Goal: Task Accomplishment & Management: Complete application form

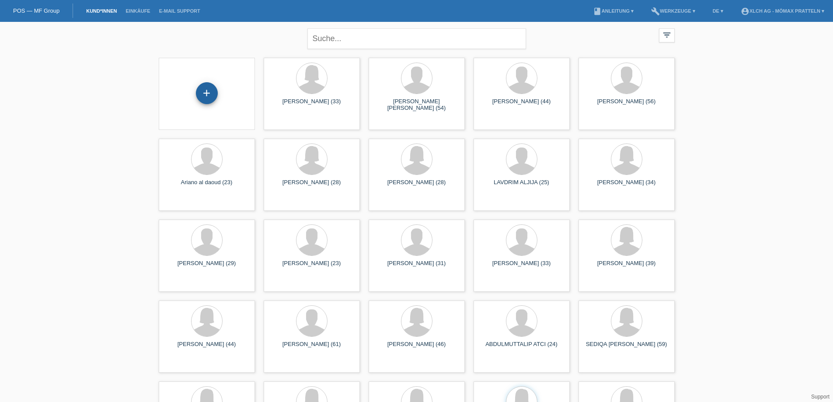
click at [210, 92] on div "+" at bounding box center [207, 93] width 22 height 22
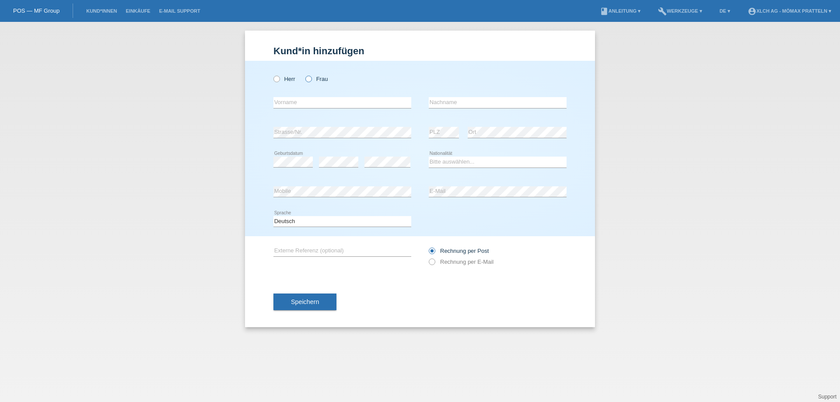
click at [321, 77] on label "Frau" at bounding box center [316, 79] width 22 height 7
click at [311, 77] on input "Frau" at bounding box center [308, 79] width 6 height 6
radio input "true"
click at [299, 106] on input "text" at bounding box center [342, 102] width 138 height 11
click at [112, 9] on link "Kund*innen" at bounding box center [101, 10] width 39 height 5
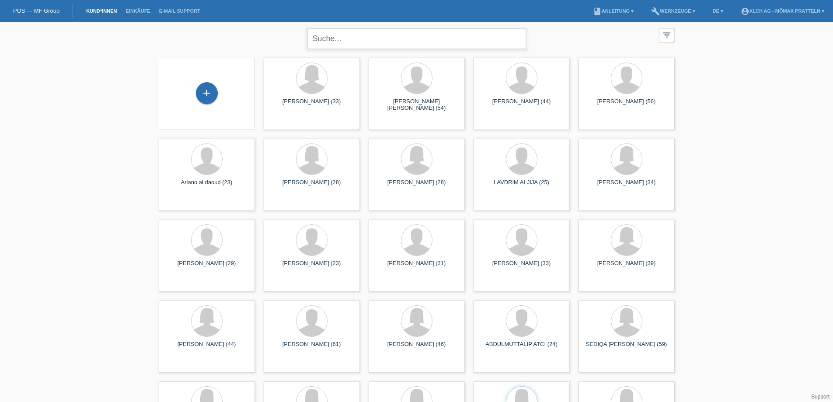
click at [380, 48] on input "text" at bounding box center [416, 38] width 219 height 21
type input "anelia"
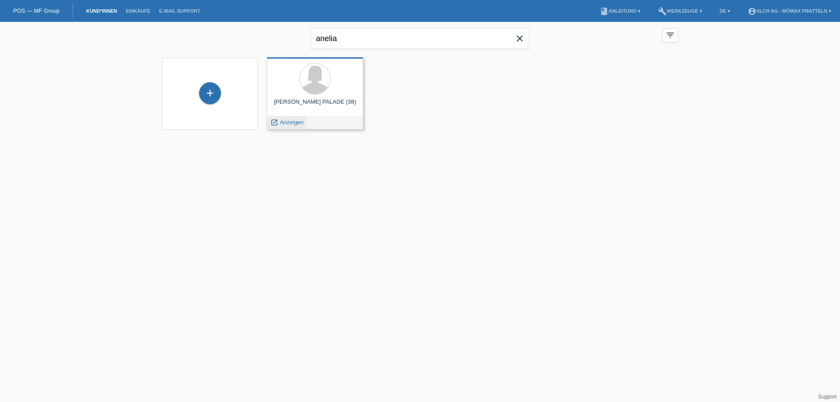
click at [292, 121] on span "Anzeigen" at bounding box center [292, 122] width 24 height 7
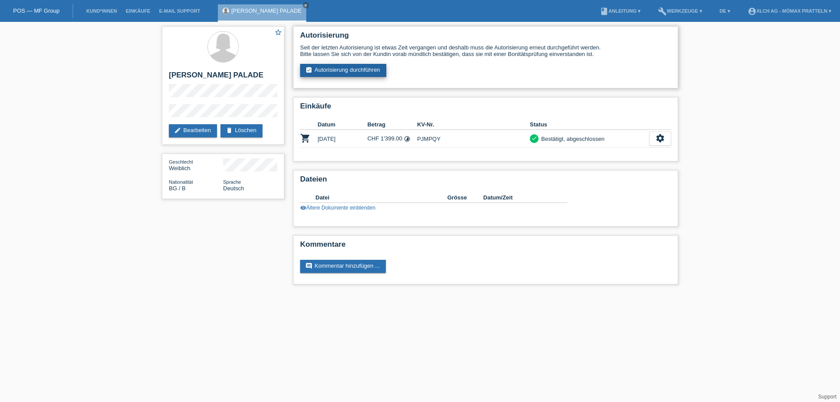
click at [362, 65] on link "assignment_turned_in Autorisierung durchführen" at bounding box center [343, 70] width 86 height 13
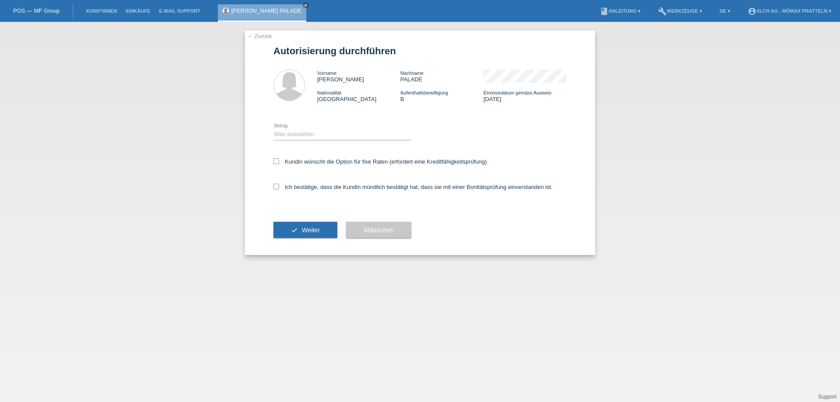
click at [308, 140] on icon at bounding box center [342, 140] width 138 height 0
click at [314, 139] on select "Bitte auswählen CHF 1.00 - CHF 499.00 CHF 500.00 - CHF 1'999.00 CHF 2'000.00 - …" at bounding box center [342, 134] width 138 height 10
select select "2"
click at [273, 129] on select "Bitte auswählen CHF 1.00 - CHF 499.00 CHF 500.00 - CHF 1'999.00 CHF 2'000.00 - …" at bounding box center [342, 134] width 138 height 10
click at [333, 160] on label "Kundin wünscht die Option für fixe Raten (erfordert eine Kreditfähigkeitsprüfun…" at bounding box center [379, 161] width 213 height 7
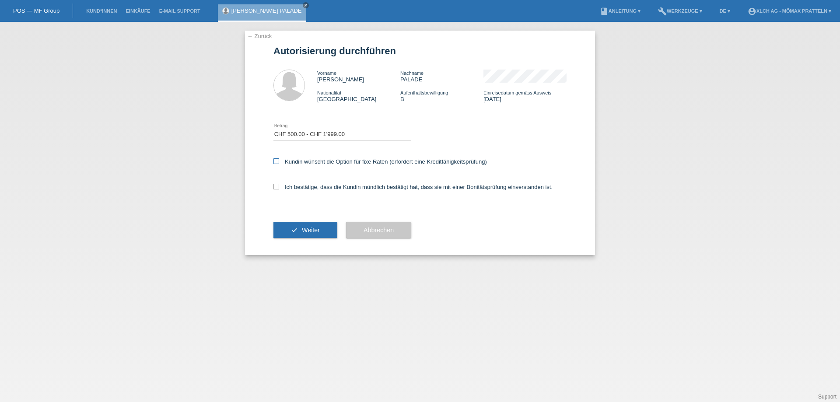
click at [279, 160] on input "Kundin wünscht die Option für fixe Raten (erfordert eine Kreditfähigkeitsprüfun…" at bounding box center [276, 161] width 6 height 6
checkbox input "true"
click at [339, 184] on label "Ich bestätige, dass die Kundin mündlich bestätigt hat, dass sie mit einer Bonit…" at bounding box center [412, 187] width 279 height 7
click at [315, 184] on label "Ich bestätige, dass die Kundin mündlich bestätigt hat, dass sie mit einer Bonit…" at bounding box center [412, 187] width 279 height 7
click at [279, 184] on input "Ich bestätige, dass die Kundin mündlich bestätigt hat, dass sie mit einer Bonit…" at bounding box center [276, 187] width 6 height 6
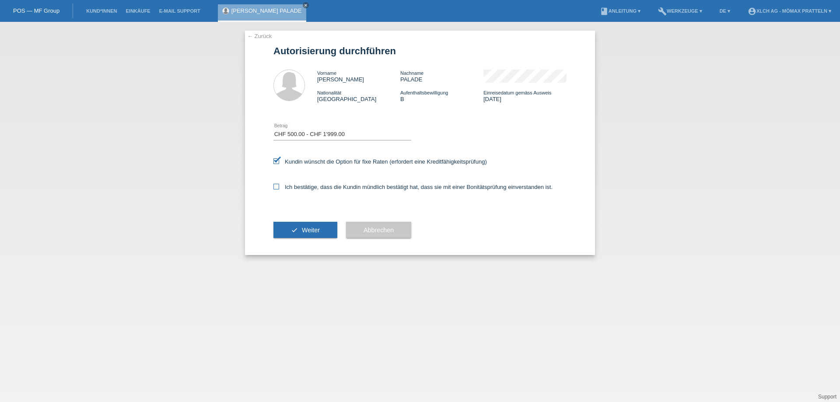
checkbox input "true"
click at [309, 230] on span "Weiter" at bounding box center [311, 230] width 18 height 7
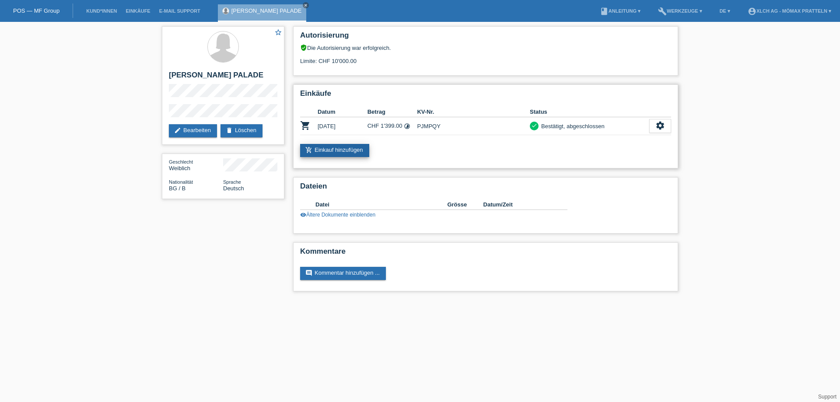
click at [332, 150] on link "add_shopping_cart Einkauf hinzufügen" at bounding box center [334, 150] width 69 height 13
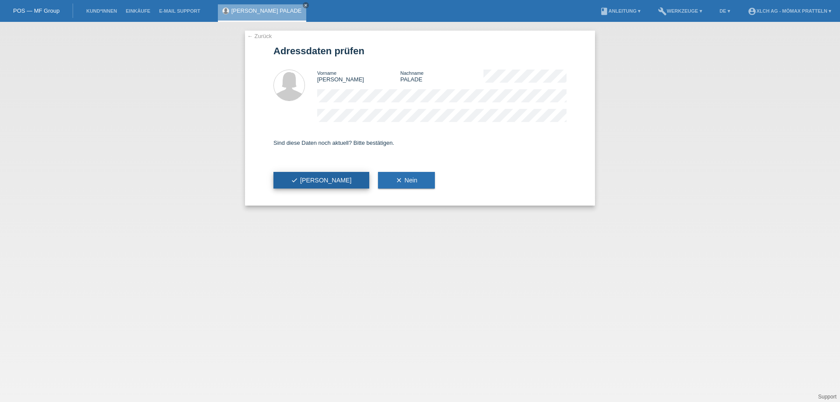
click at [308, 174] on button "check Ja" at bounding box center [321, 180] width 96 height 17
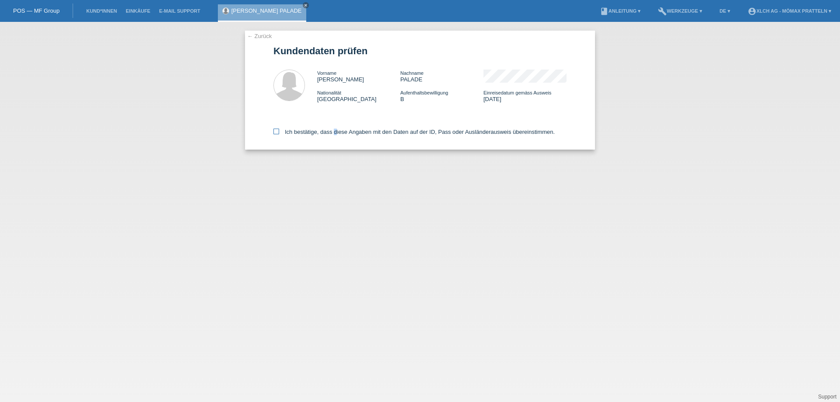
click at [334, 133] on label "Ich bestätige, dass diese Angaben mit den Daten auf der ID, Pass oder Ausländer…" at bounding box center [413, 132] width 281 height 7
click at [279, 129] on label "Ich bestätige, dass diese Angaben mit den Daten auf der ID, Pass oder Ausländer…" at bounding box center [413, 132] width 281 height 7
click at [279, 129] on input "Ich bestätige, dass diese Angaben mit den Daten auf der ID, Pass oder Ausländer…" at bounding box center [276, 132] width 6 height 6
checkbox input "true"
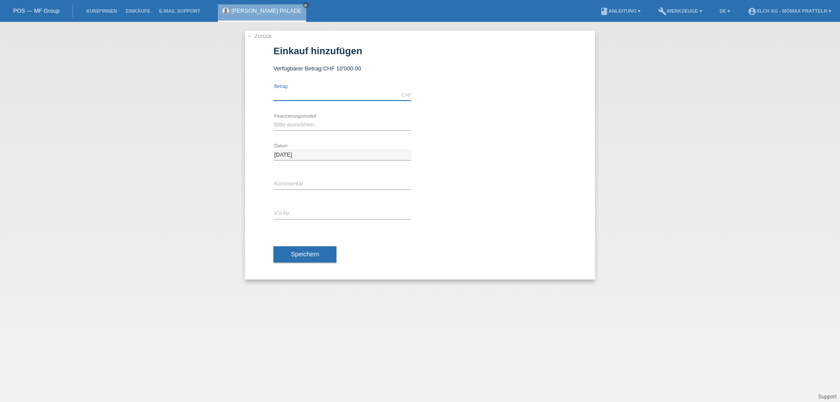
drag, startPoint x: 0, startPoint y: 0, endPoint x: 301, endPoint y: 91, distance: 314.4
click at [301, 91] on input "text" at bounding box center [342, 95] width 138 height 11
type input "P"
type input "J"
type input "M"
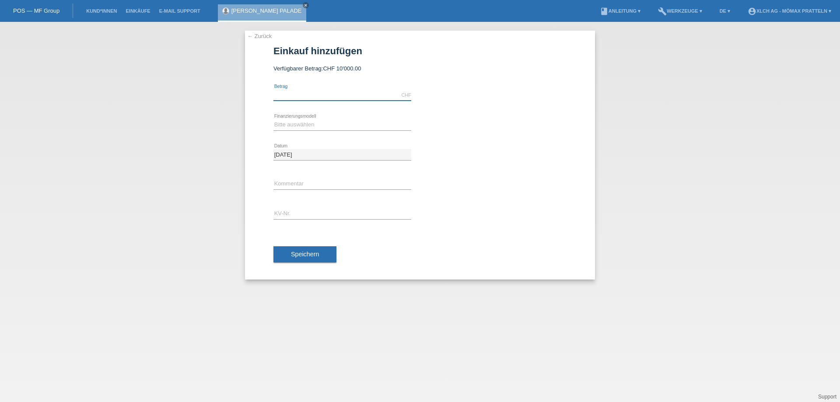
type input "Z"
type input "J"
type input "S"
type input "1148.00"
click at [326, 122] on select "Bitte auswählen Kauf auf Rechnung mit Teilzahlungsoption Fixe Raten - Zinsübern…" at bounding box center [342, 124] width 138 height 10
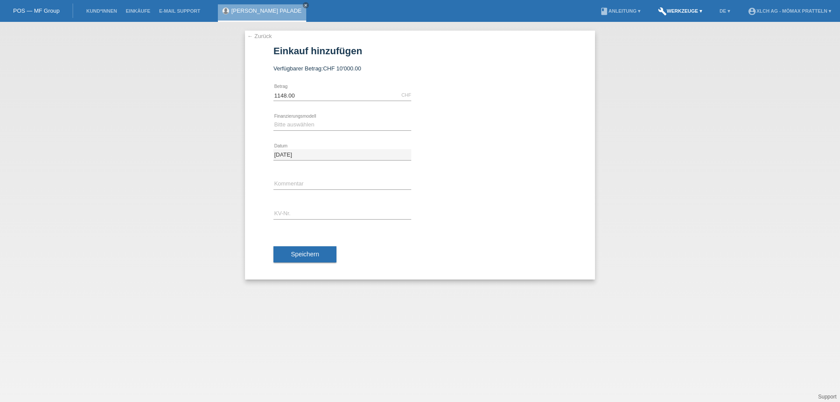
click at [688, 13] on link "build Werkzeuge ▾" at bounding box center [679, 10] width 53 height 5
click at [666, 33] on span "Raten-Kalkulator" at bounding box center [678, 33] width 45 height 10
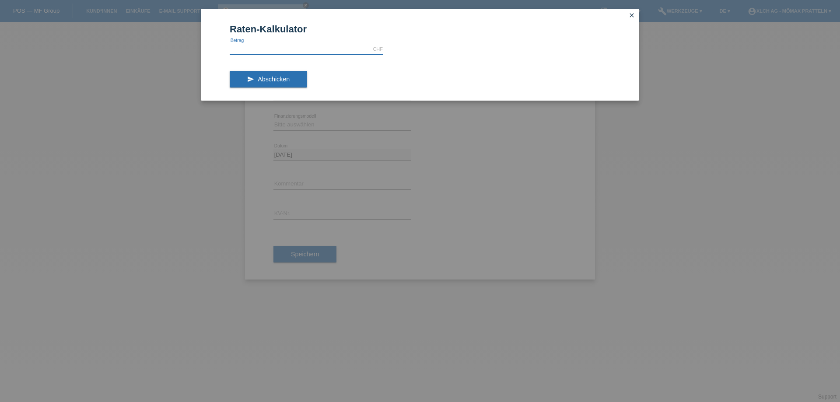
click at [296, 44] on input "text" at bounding box center [306, 49] width 153 height 11
type input "1148.00"
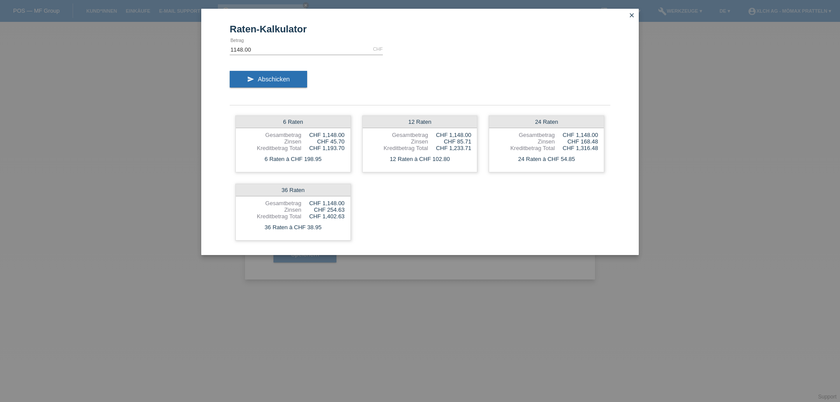
click at [631, 13] on icon "close" at bounding box center [631, 15] width 7 height 7
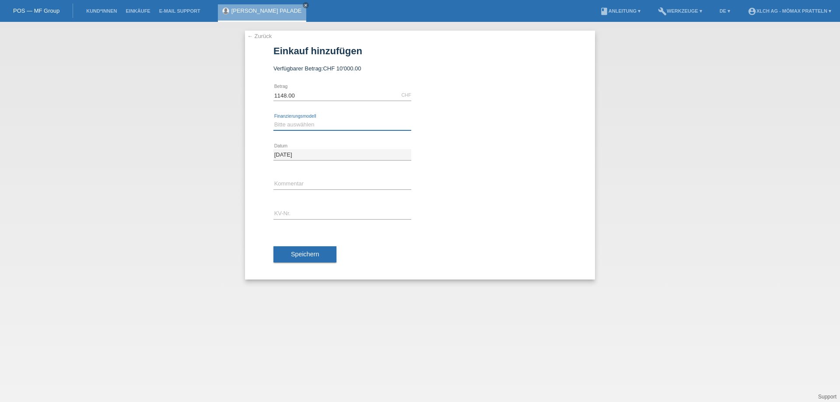
click at [296, 122] on select "Bitte auswählen Kauf auf Rechnung mit Teilzahlungsoption Fixe Raten - Zinsübern…" at bounding box center [342, 124] width 138 height 10
select select "113"
click at [273, 119] on select "Bitte auswählen Kauf auf Rechnung mit Teilzahlungsoption Fixe Raten - Zinsübern…" at bounding box center [342, 124] width 138 height 10
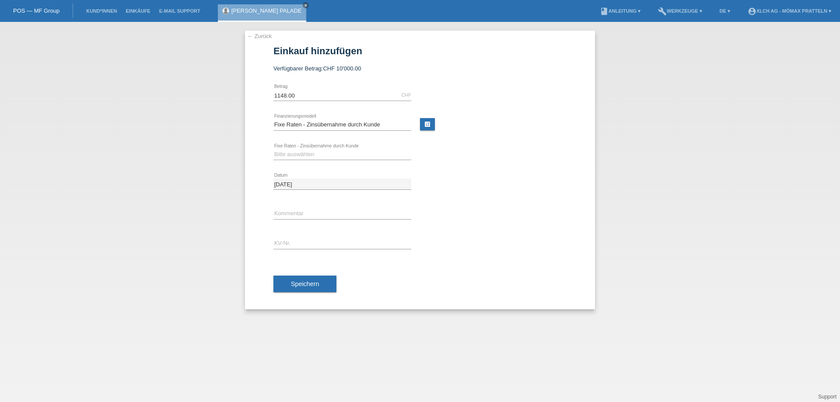
click at [302, 160] on icon at bounding box center [342, 160] width 138 height 0
click at [307, 147] on div "Bitte auswählen 6 Raten 12 Raten 24 Raten 36 Raten error Fixe Raten - Zinsübern…" at bounding box center [342, 155] width 138 height 30
drag, startPoint x: 306, startPoint y: 153, endPoint x: 309, endPoint y: 159, distance: 7.1
click at [306, 153] on select "Bitte auswählen 6 Raten 12 Raten 24 Raten 36 Raten" at bounding box center [342, 154] width 138 height 10
select select "325"
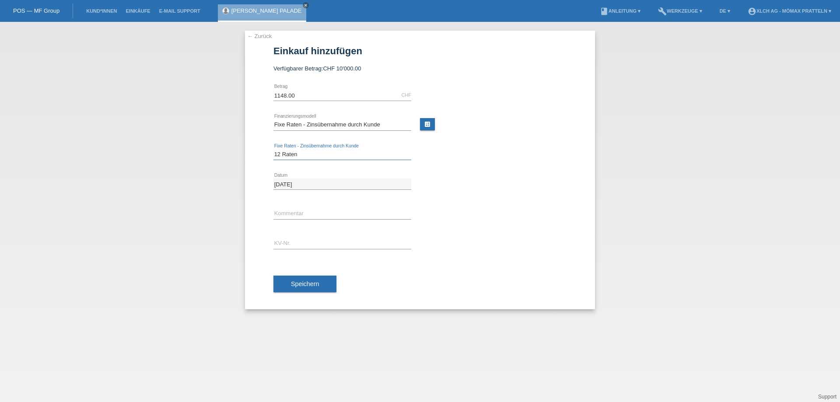
click at [273, 149] on select "Bitte auswählen 6 Raten 12 Raten 24 Raten 36 Raten" at bounding box center [342, 154] width 138 height 10
click at [296, 250] on div "error KV-Nr." at bounding box center [342, 244] width 138 height 30
click at [296, 249] on div "error KV-Nr." at bounding box center [342, 244] width 138 height 30
click at [298, 247] on input "text" at bounding box center [342, 243] width 138 height 11
type input "PJMZJS"
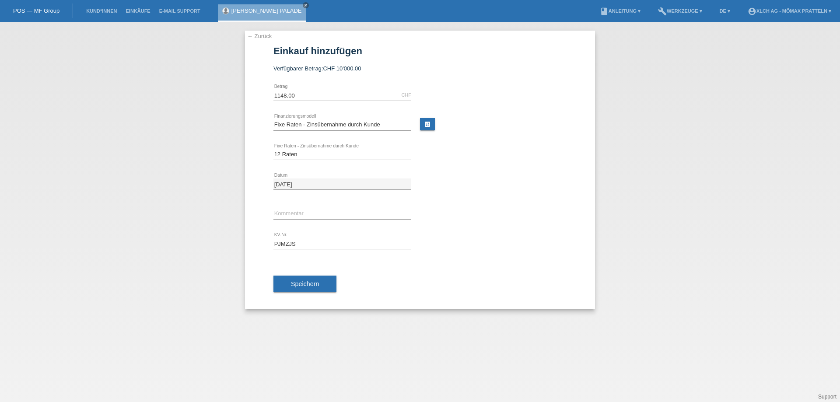
click at [313, 294] on div "Speichern" at bounding box center [419, 283] width 293 height 51
click at [326, 283] on button "Speichern" at bounding box center [304, 283] width 63 height 17
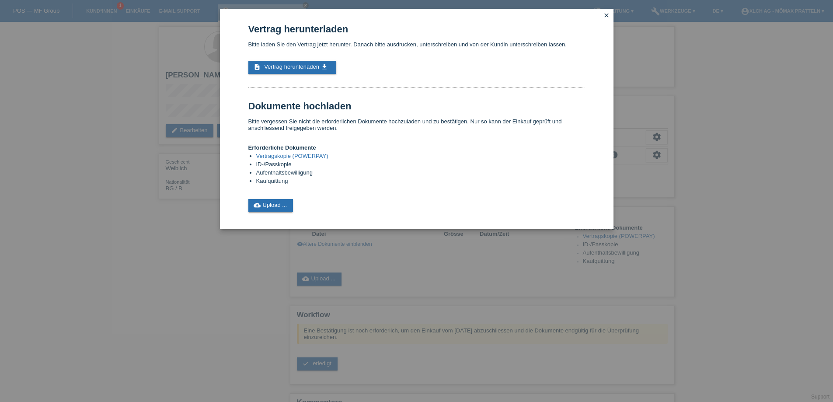
click at [275, 155] on link "Vertragskopie (POWERPAY)" at bounding box center [292, 156] width 72 height 7
click at [280, 200] on link "cloud_upload Upload ..." at bounding box center [270, 205] width 45 height 13
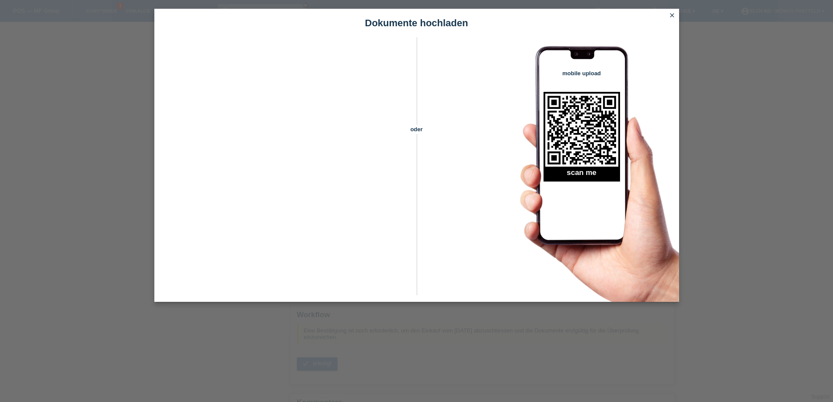
click at [670, 14] on icon "close" at bounding box center [672, 15] width 7 height 7
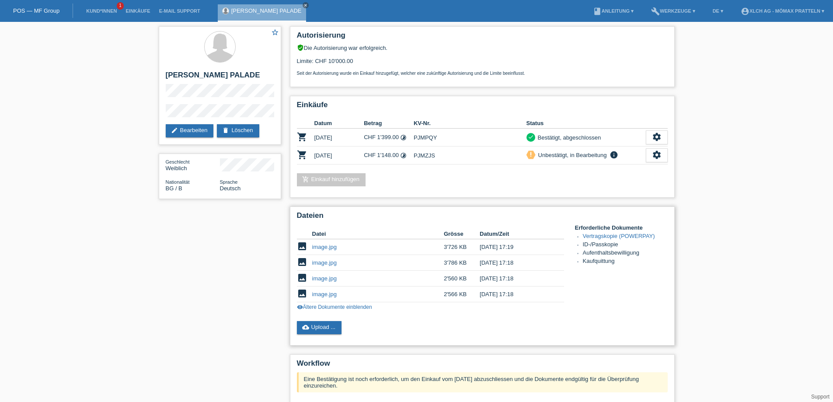
click at [324, 245] on link "image.jpg" at bounding box center [324, 247] width 24 height 7
click at [319, 293] on link "image.jpg" at bounding box center [324, 294] width 24 height 7
click at [324, 278] on link "image.jpg" at bounding box center [324, 278] width 24 height 7
click at [321, 262] on link "image.jpg" at bounding box center [324, 262] width 24 height 7
click at [317, 309] on link "visibility Ältere Dokumente einblenden" at bounding box center [334, 307] width 75 height 6
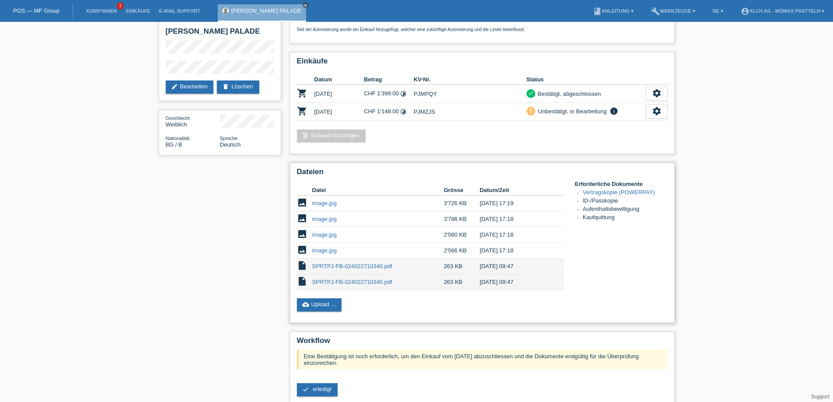
scroll to position [119, 0]
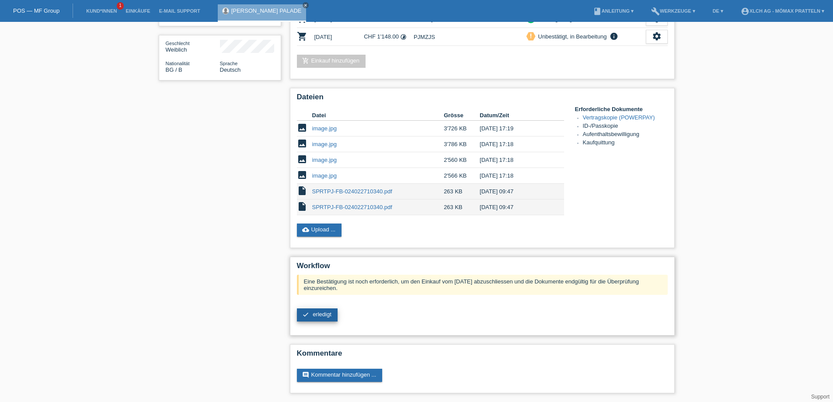
click at [326, 313] on span "erledigt" at bounding box center [322, 314] width 19 height 7
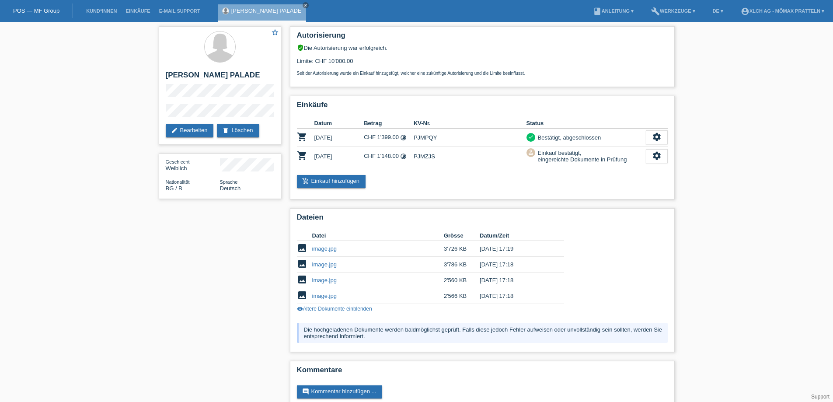
scroll to position [17, 0]
